Goal: Find specific page/section: Find specific page/section

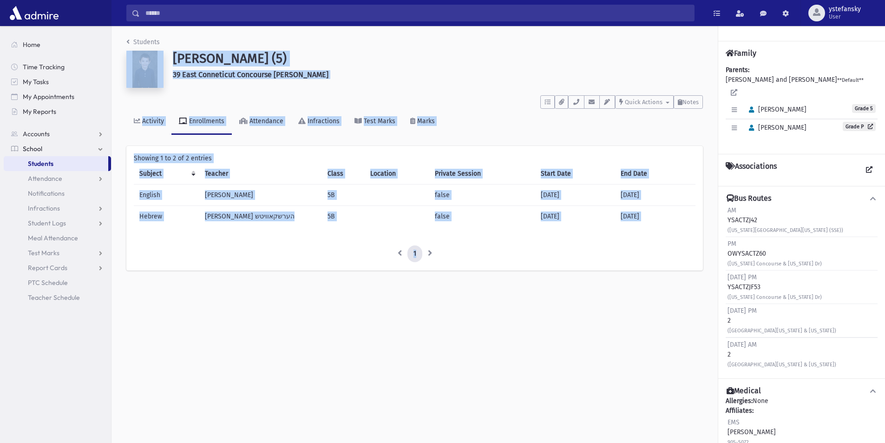
click at [45, 160] on span "Students" at bounding box center [41, 163] width 26 height 8
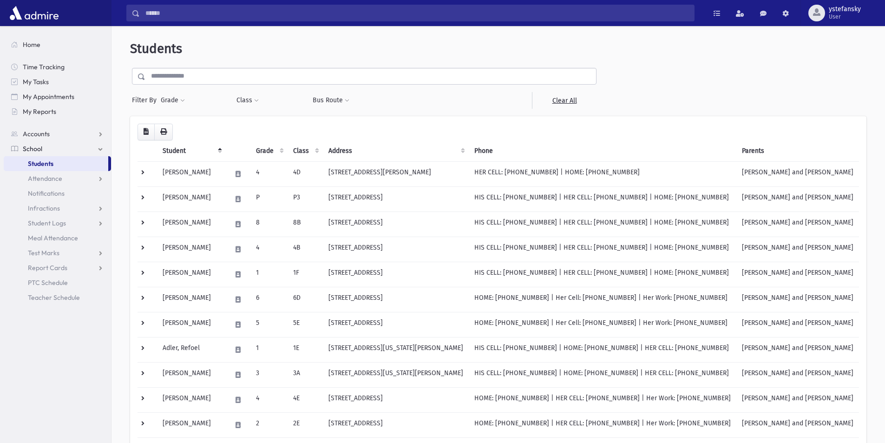
click at [251, 79] on input "text" at bounding box center [370, 76] width 450 height 17
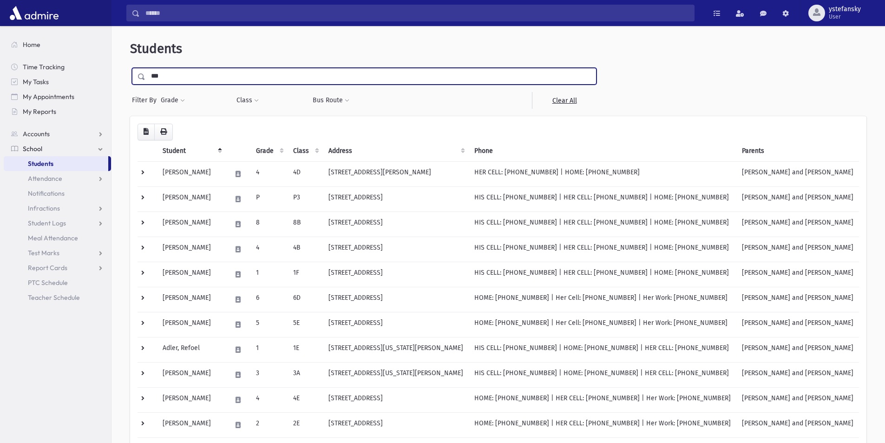
type input "*******"
click at [130, 68] on input "submit" at bounding box center [143, 74] width 26 height 13
